Goal: Task Accomplishment & Management: Manage account settings

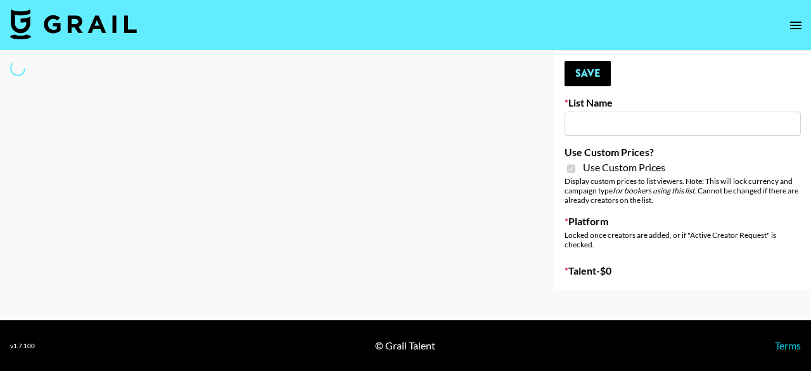
type input "Wavytalk ([DATE])"
checkbox input "true"
select select "Brand"
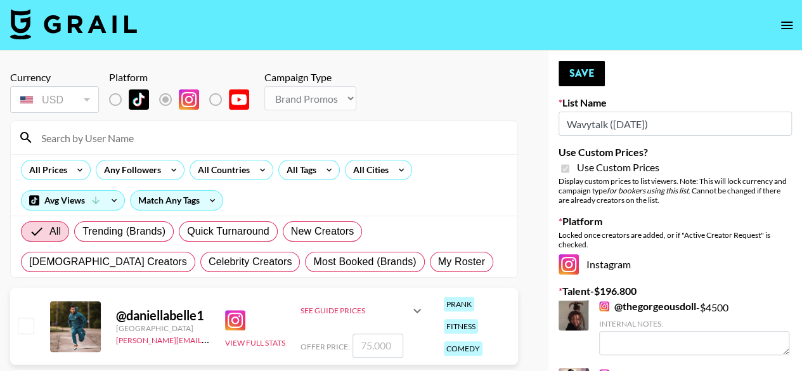
click at [172, 133] on input at bounding box center [272, 137] width 476 height 20
type input "kamy"
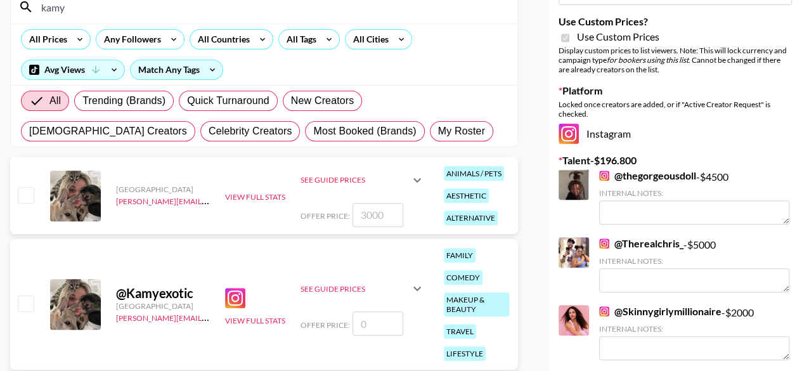
scroll to position [127, 0]
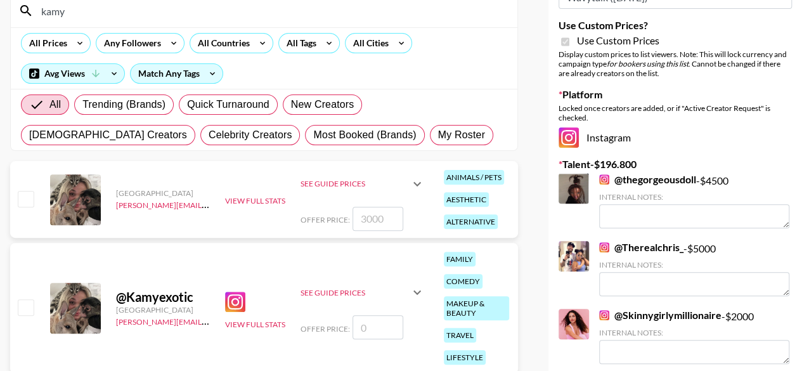
click at [371, 215] on input "number" at bounding box center [377, 219] width 51 height 24
click at [422, 178] on icon at bounding box center [416, 183] width 15 height 15
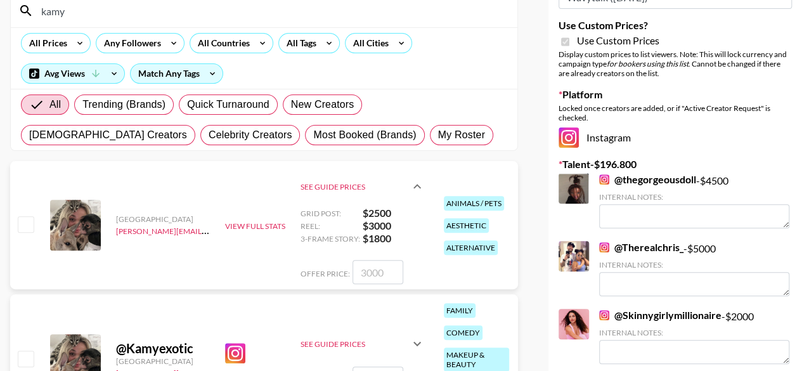
click at [422, 179] on icon at bounding box center [416, 186] width 15 height 15
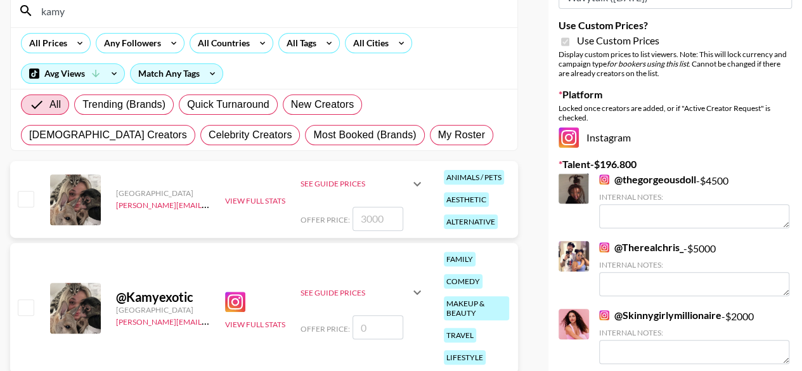
click at [375, 215] on input "number" at bounding box center [377, 219] width 51 height 24
type input "3"
checkbox input "true"
drag, startPoint x: 390, startPoint y: 216, endPoint x: 369, endPoint y: 214, distance: 21.7
click at [369, 214] on input "3500" at bounding box center [377, 219] width 51 height 24
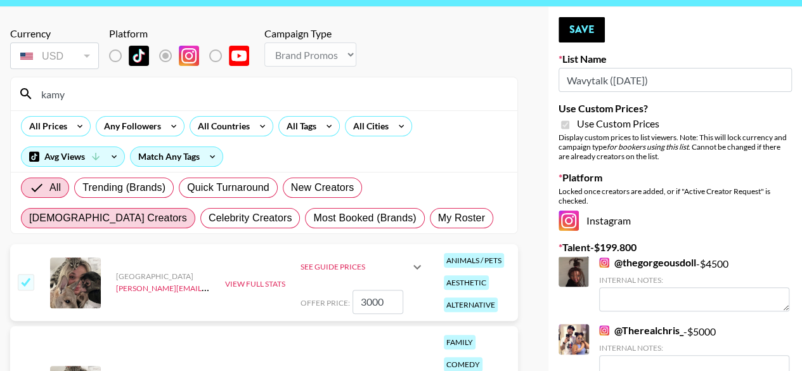
scroll to position [63, 0]
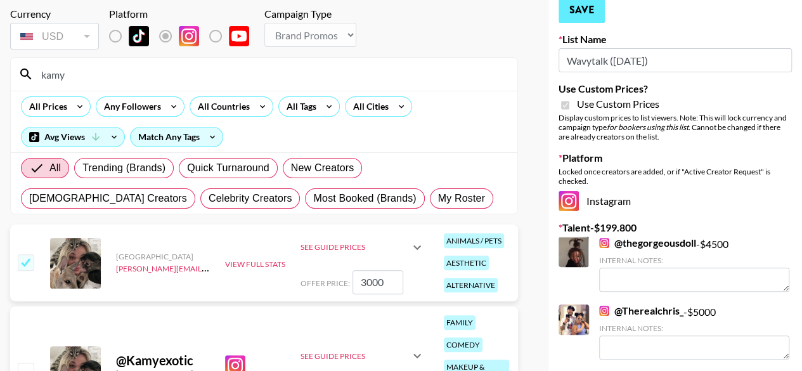
type input "3000"
click at [581, 10] on button "Save" at bounding box center [581, 9] width 46 height 25
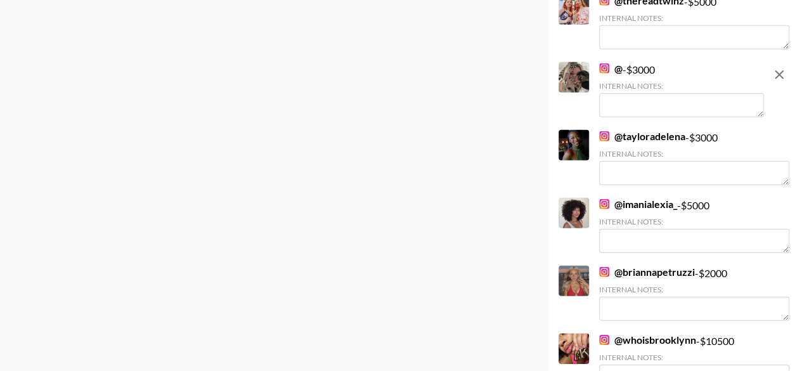
scroll to position [1775, 0]
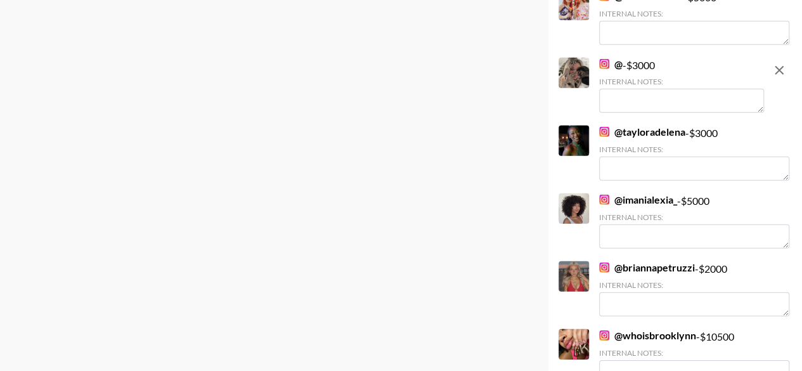
drag, startPoint x: 693, startPoint y: 194, endPoint x: 349, endPoint y: 115, distance: 353.2
click at [349, 115] on div "Currency USD USD ​ Platform Campaign Type Choose Type... Song Promos Brand Prom…" at bounding box center [264, 358] width 528 height 4165
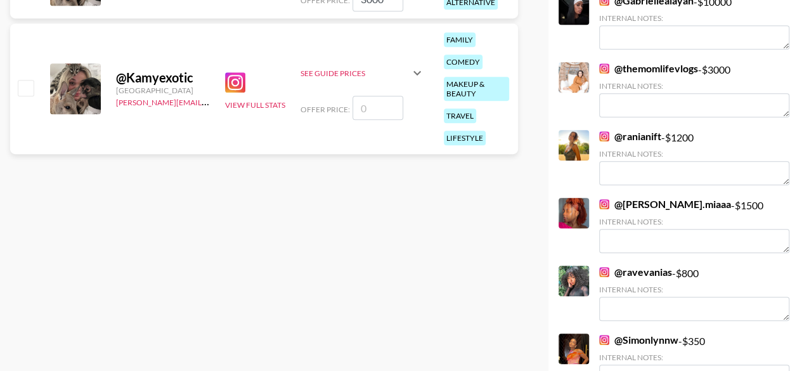
scroll to position [0, 0]
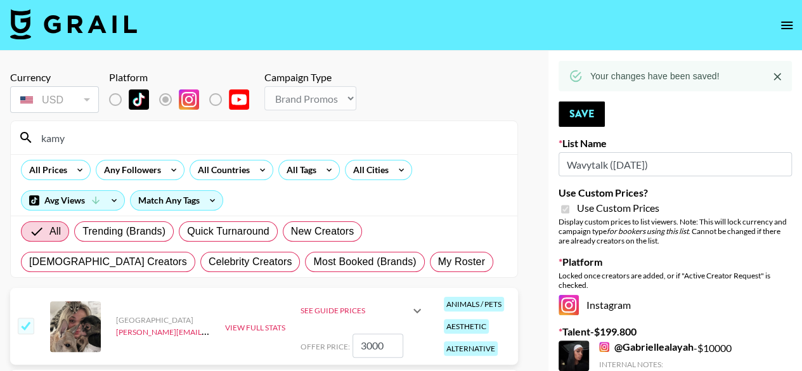
click at [780, 79] on icon "Close" at bounding box center [777, 77] width 8 height 8
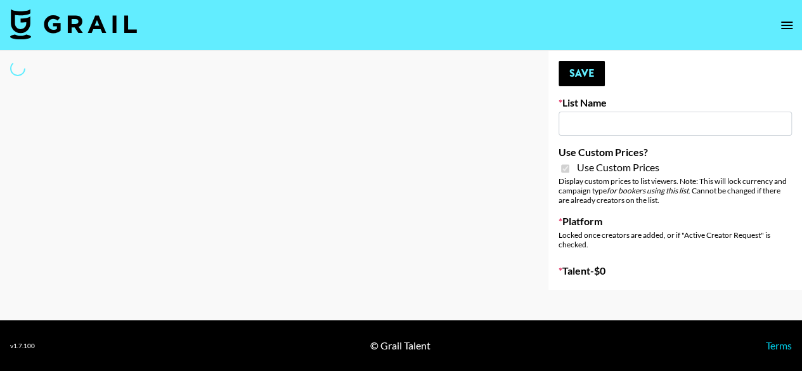
type input "Wavytalk ([DATE])"
checkbox input "true"
select select "Brand"
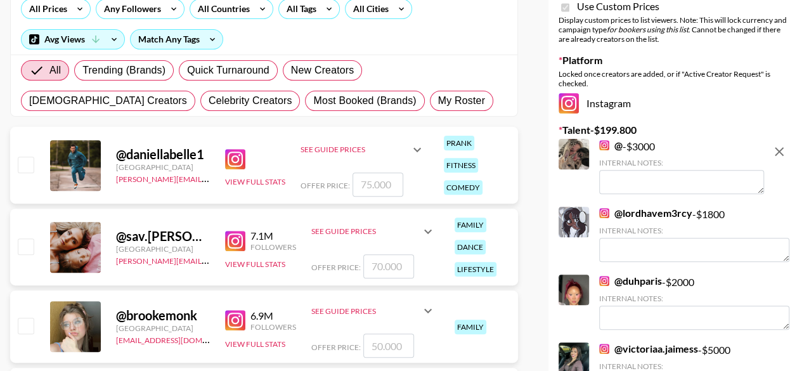
scroll to position [127, 0]
